Goal: Information Seeking & Learning: Learn about a topic

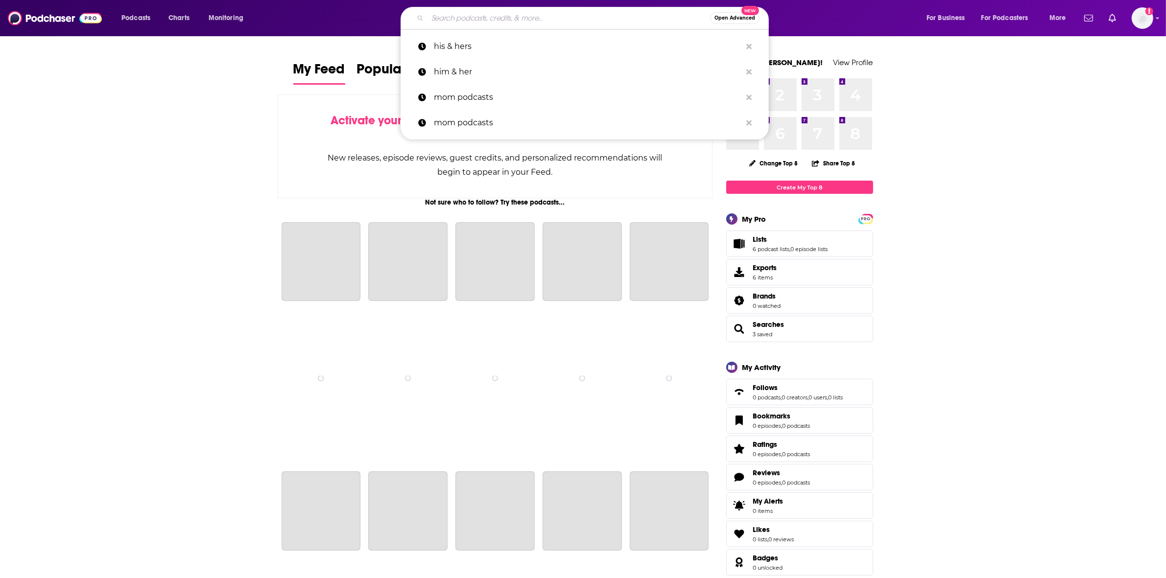
drag, startPoint x: 0, startPoint y: 0, endPoint x: 461, endPoint y: 20, distance: 461.3
click at [461, 20] on input "Search podcasts, credits, & more..." at bounding box center [569, 18] width 283 height 16
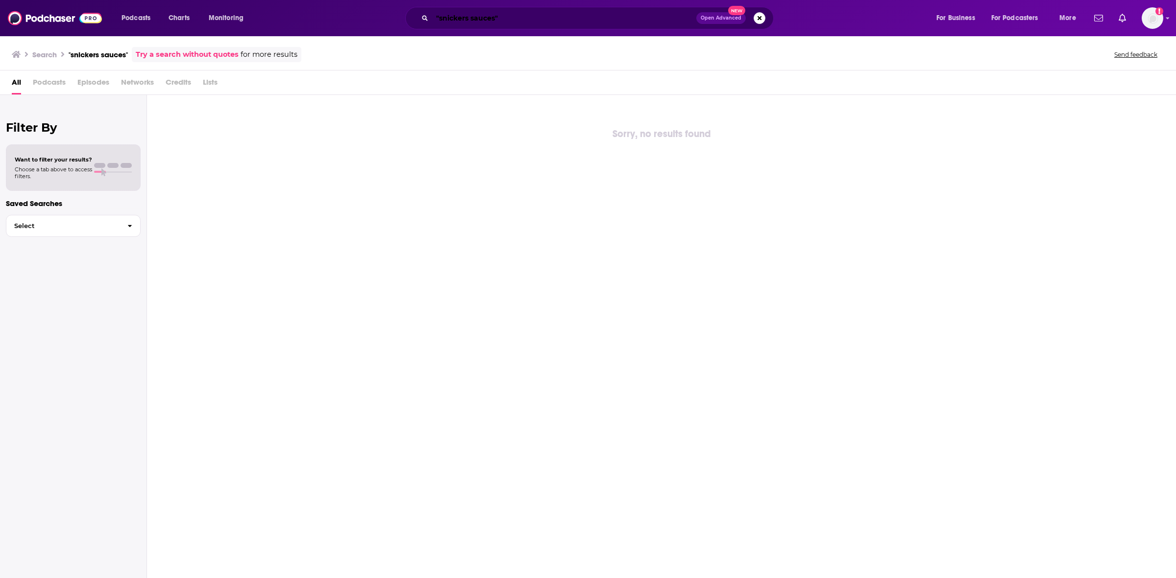
click at [485, 12] on input ""snickers sauces"" at bounding box center [564, 18] width 264 height 16
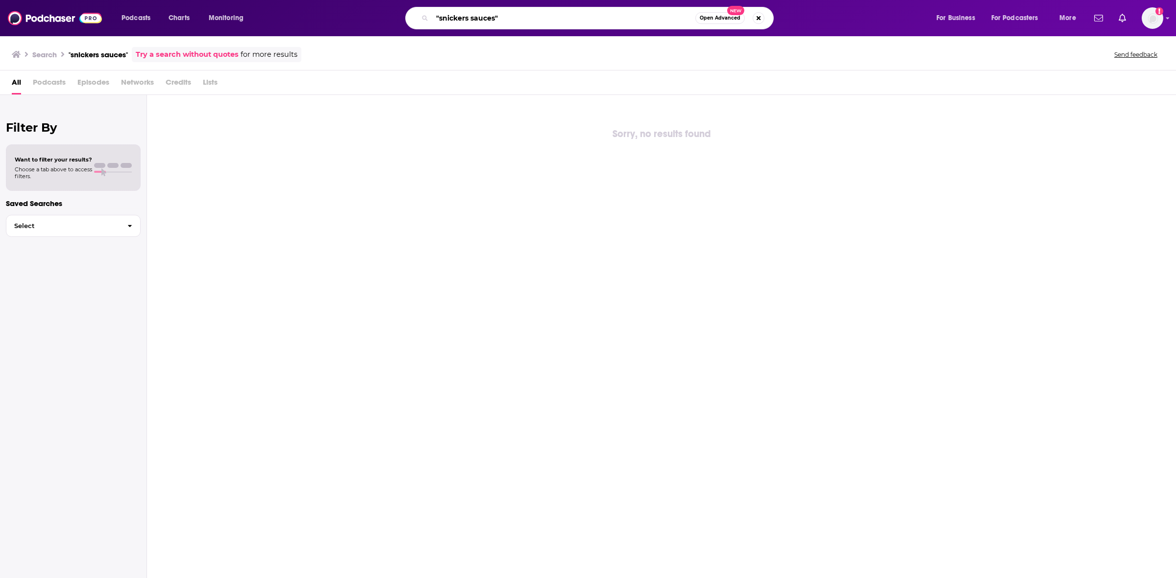
click at [485, 12] on input ""snickers sauces"" at bounding box center [563, 18] width 263 height 16
type input ""snickers""
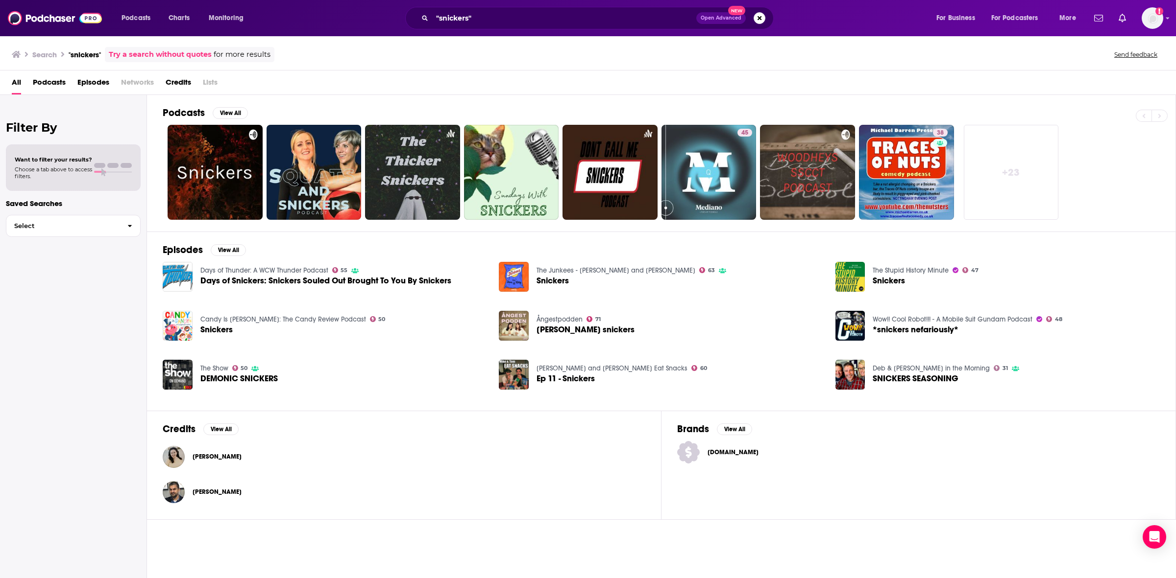
click at [559, 281] on span "Snickers" at bounding box center [552, 281] width 32 height 8
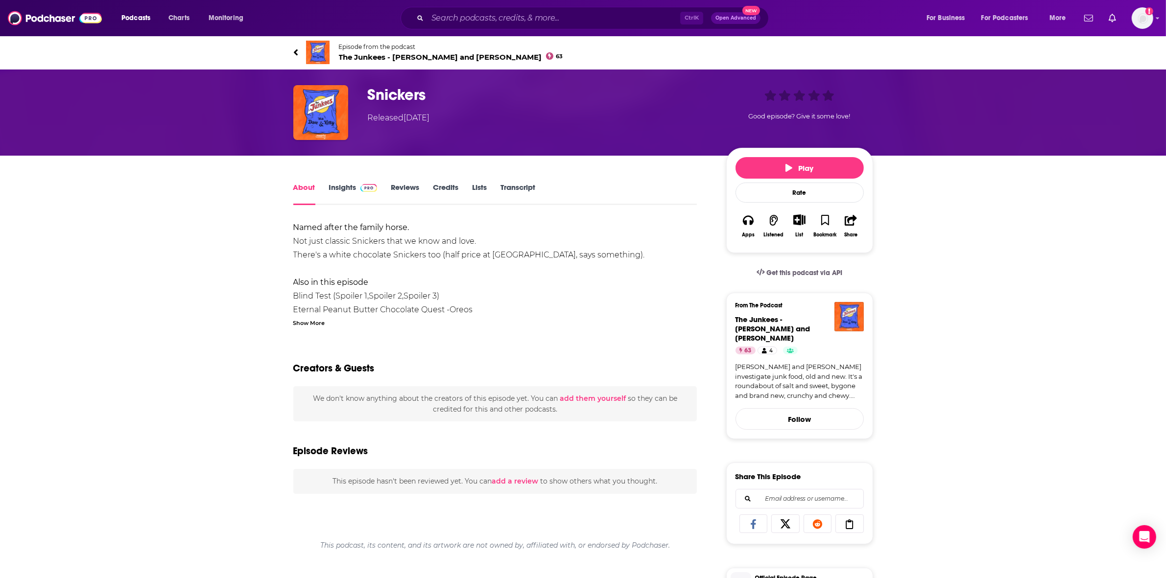
click at [529, 7] on div "Ctrl K Open Advanced New" at bounding box center [585, 18] width 368 height 23
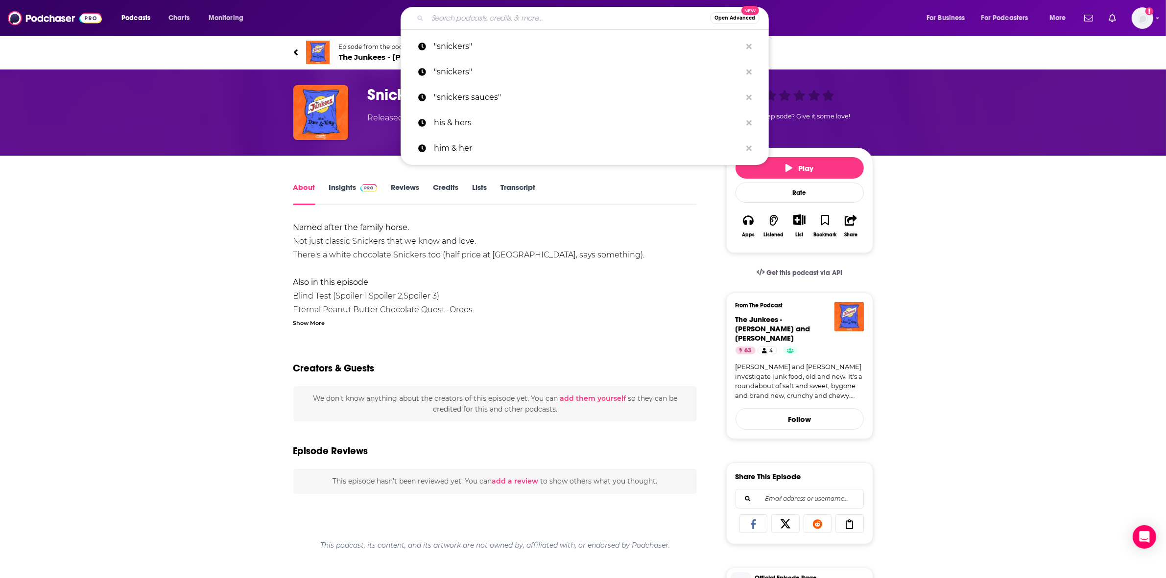
click at [531, 21] on input "Search podcasts, credits, & more..." at bounding box center [569, 18] width 283 height 16
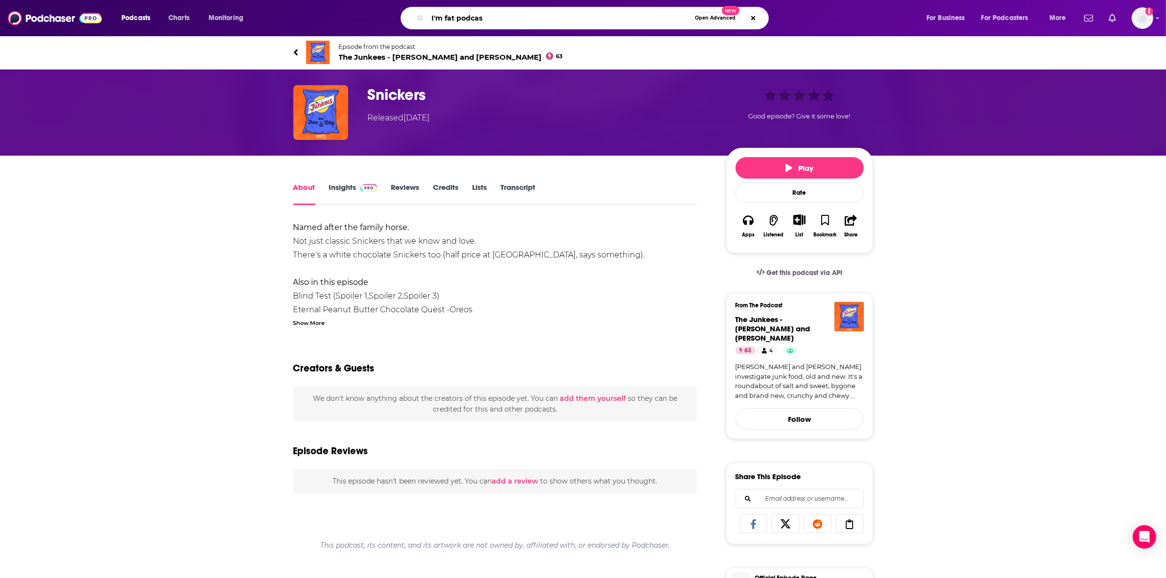
type input "I'm fat podcast"
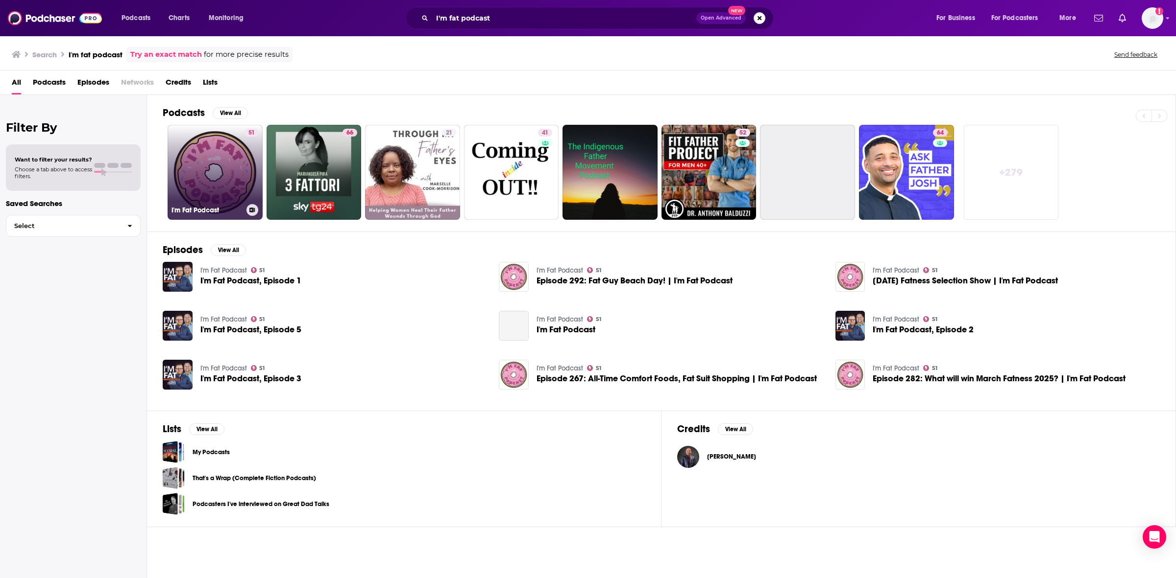
click at [211, 151] on link "51 I'm Fat Podcast" at bounding box center [215, 172] width 95 height 95
